Goal: Task Accomplishment & Management: Use online tool/utility

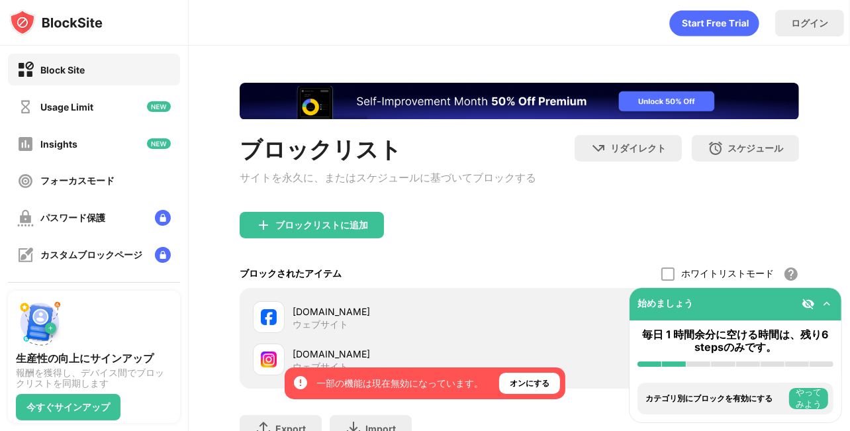
scroll to position [111, 0]
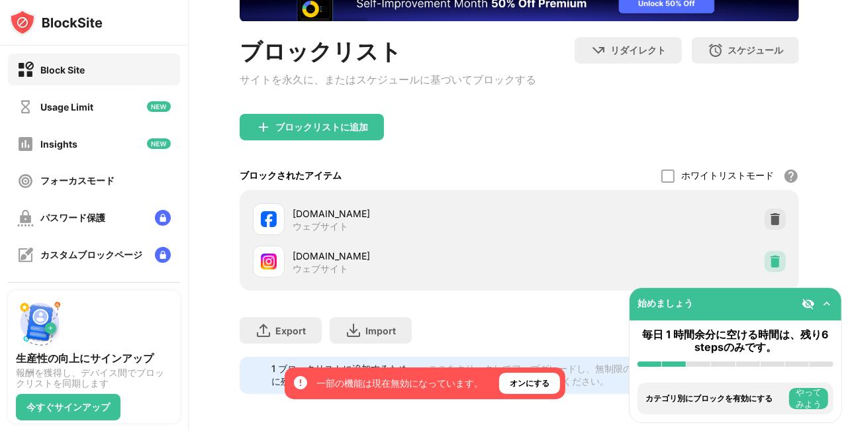
click at [772, 254] on div at bounding box center [775, 261] width 21 height 21
